Goal: Task Accomplishment & Management: Use online tool/utility

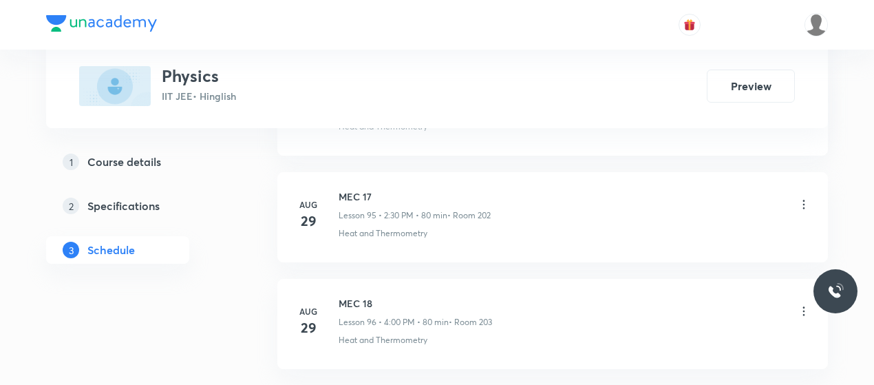
scroll to position [10915, 0]
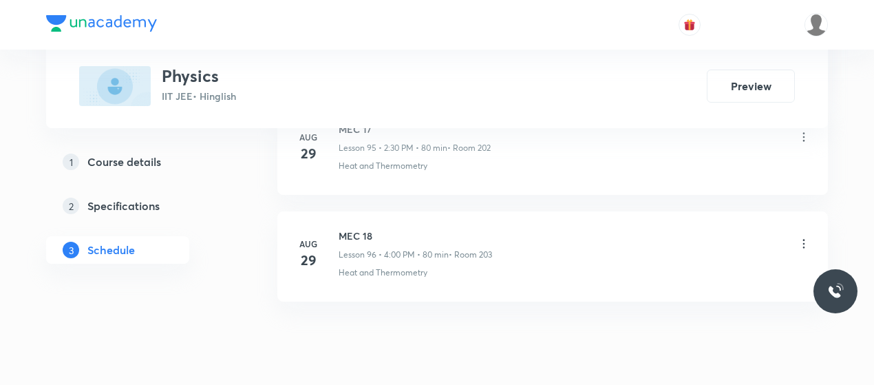
click at [362, 229] on h6 "MEC 18" at bounding box center [415, 236] width 153 height 14
copy h6 "MEC 18"
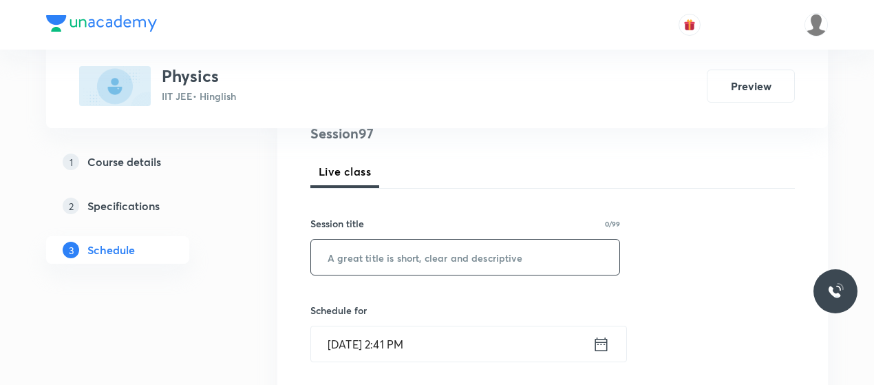
scroll to position [175, 0]
click at [422, 262] on input "text" at bounding box center [465, 256] width 308 height 35
paste input "MEC 18"
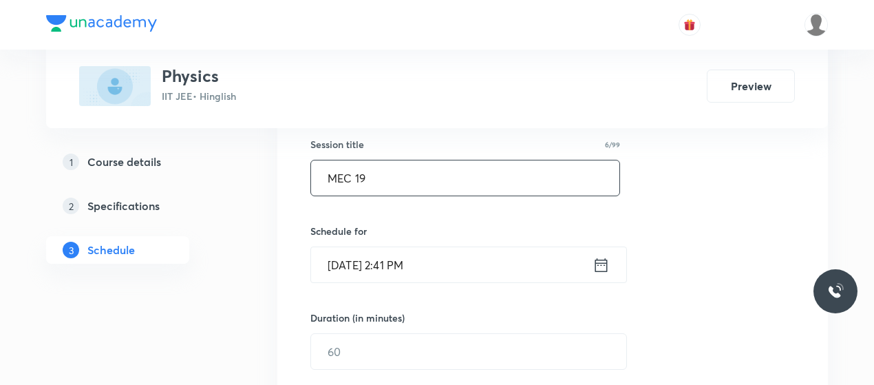
scroll to position [259, 0]
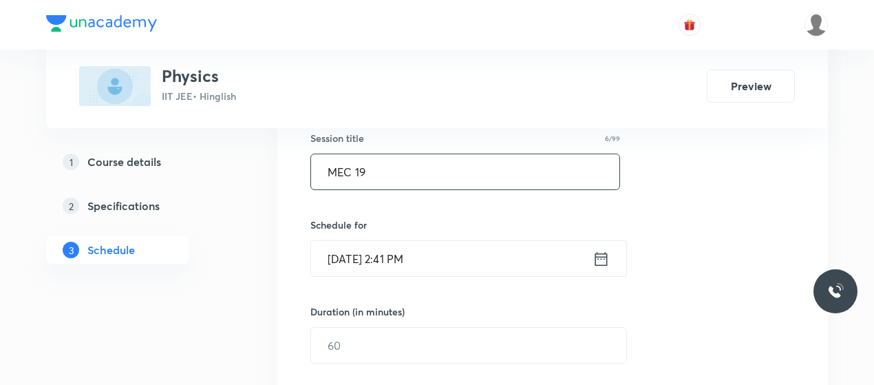
type input "MEC 19"
click at [402, 264] on input "[DATE] 2:41 PM" at bounding box center [452, 258] width 282 height 35
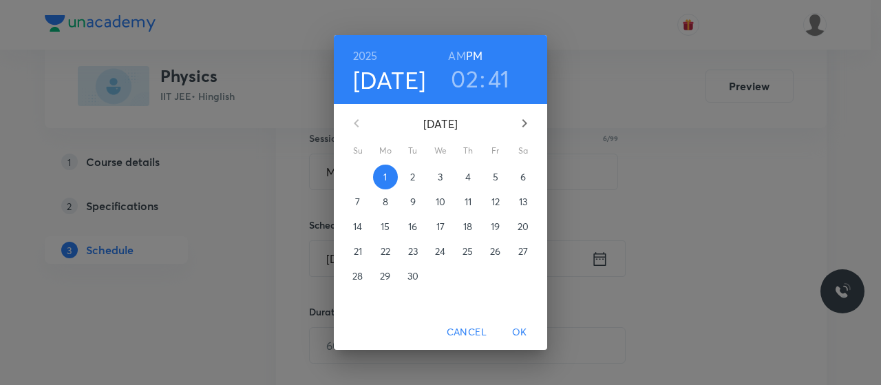
click at [504, 73] on h3 "41" at bounding box center [499, 78] width 22 height 29
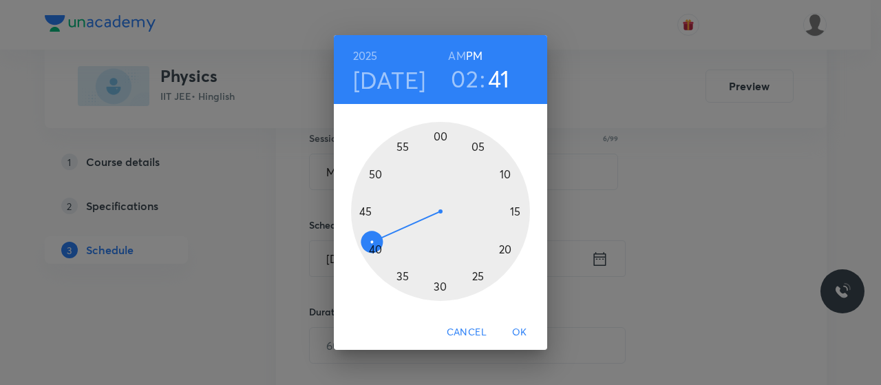
click at [369, 229] on div at bounding box center [440, 211] width 179 height 179
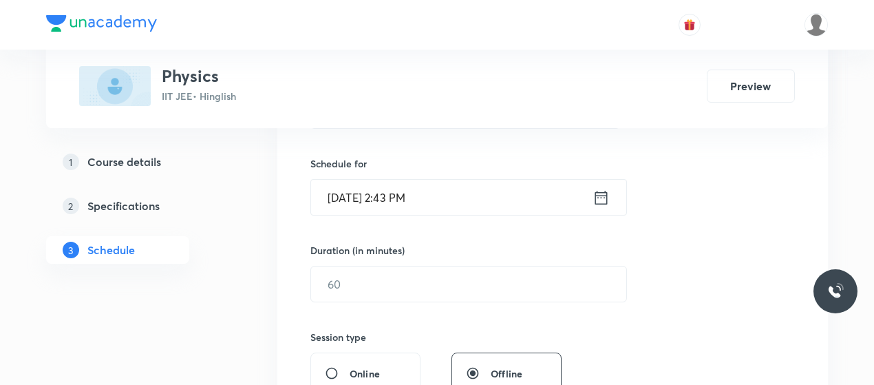
scroll to position [326, 0]
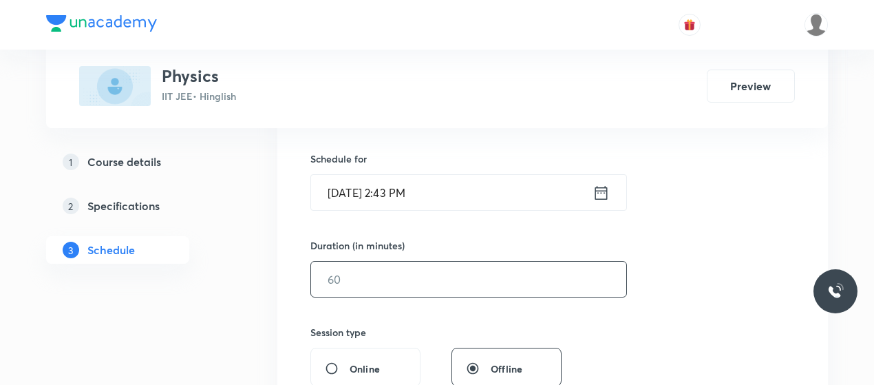
click at [384, 271] on input "text" at bounding box center [468, 279] width 315 height 35
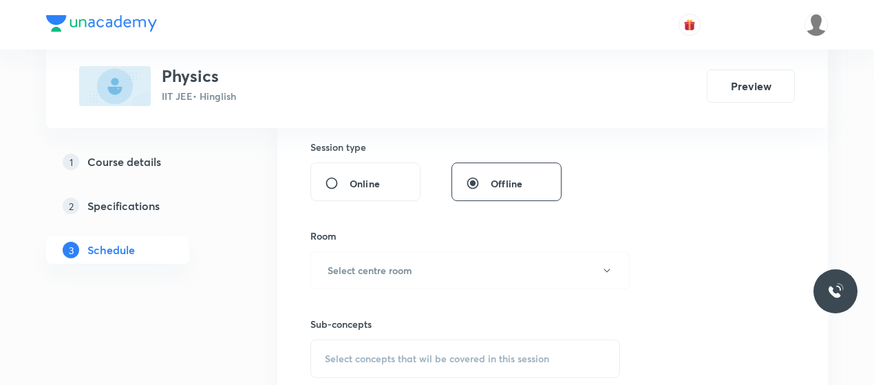
scroll to position [520, 0]
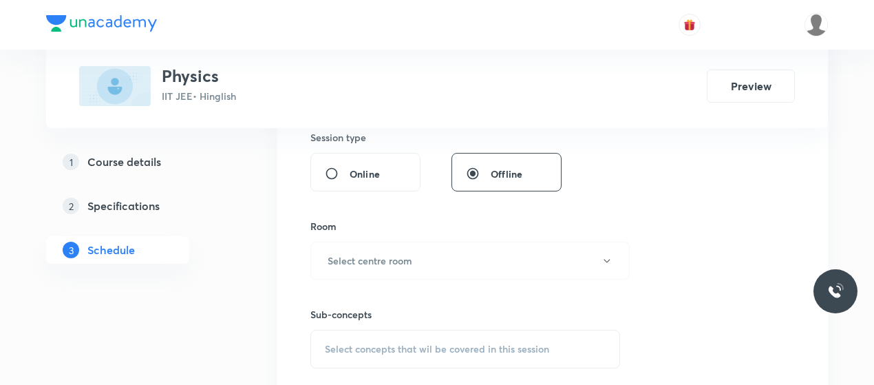
type input "70"
click at [446, 259] on button "Select centre room" at bounding box center [469, 261] width 319 height 38
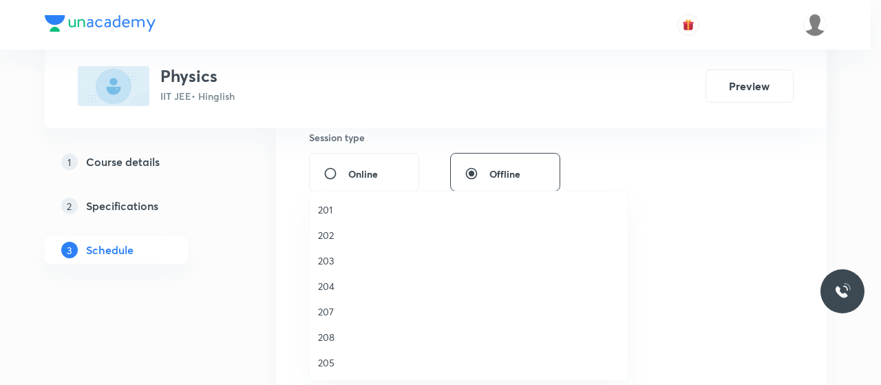
click at [330, 234] on span "202" at bounding box center [468, 235] width 301 height 14
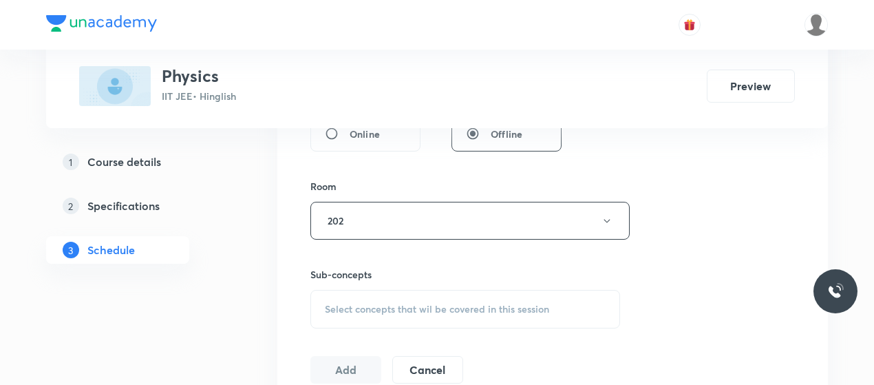
scroll to position [589, 0]
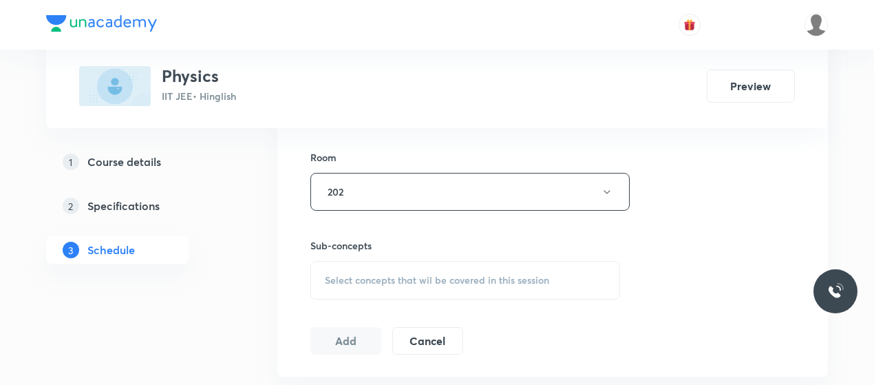
click at [410, 280] on span "Select concepts that wil be covered in this session" at bounding box center [437, 280] width 224 height 11
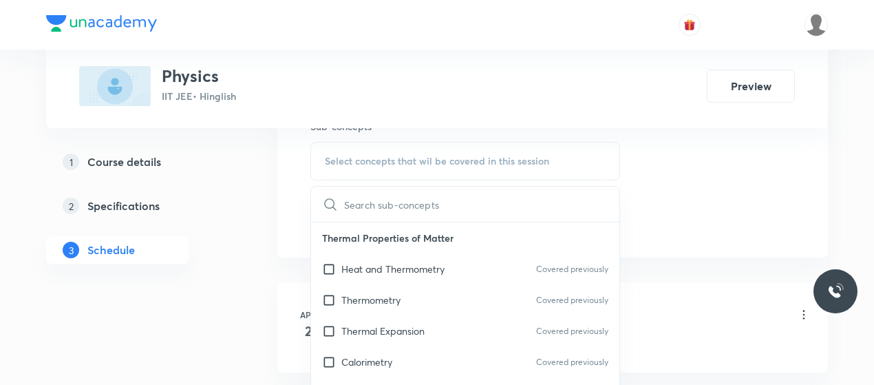
scroll to position [712, 0]
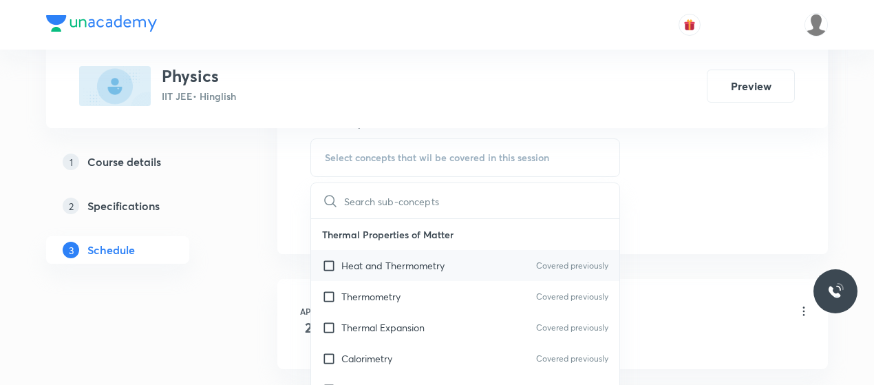
click at [368, 262] on p "Heat and Thermometry" at bounding box center [392, 265] width 103 height 14
checkbox input "true"
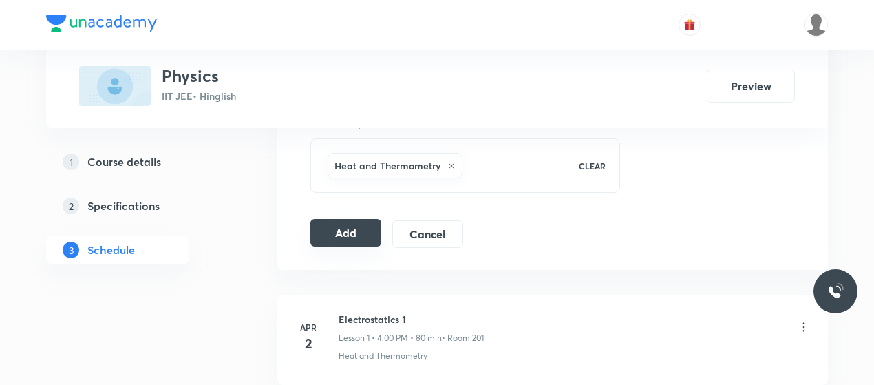
click at [348, 232] on button "Add" at bounding box center [345, 233] width 71 height 28
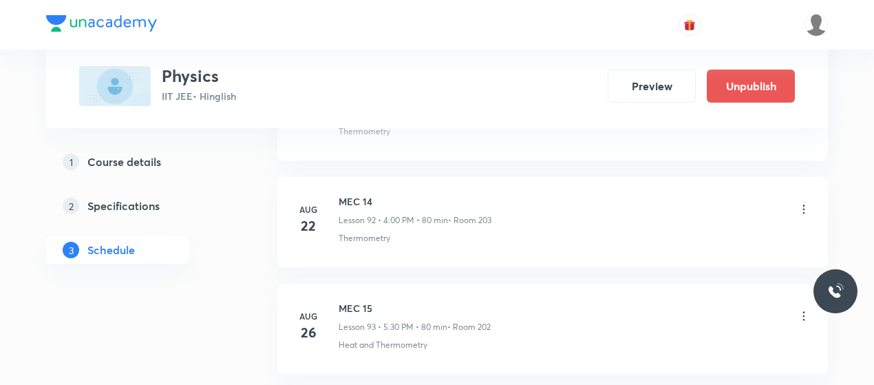
scroll to position [10390, 0]
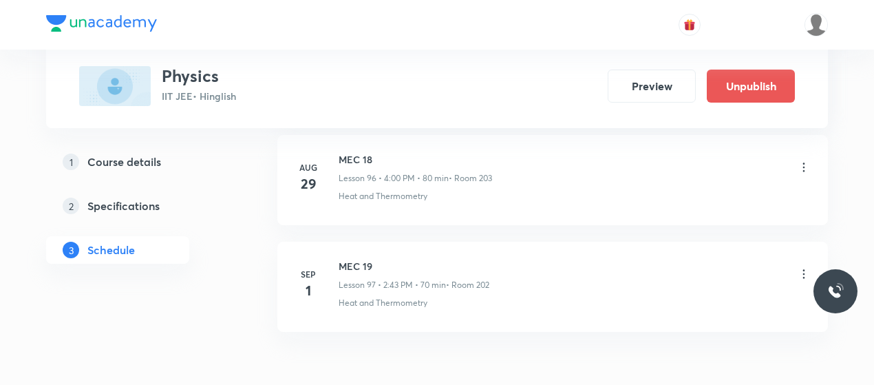
scroll to position [10357, 0]
